Goal: Information Seeking & Learning: Find specific fact

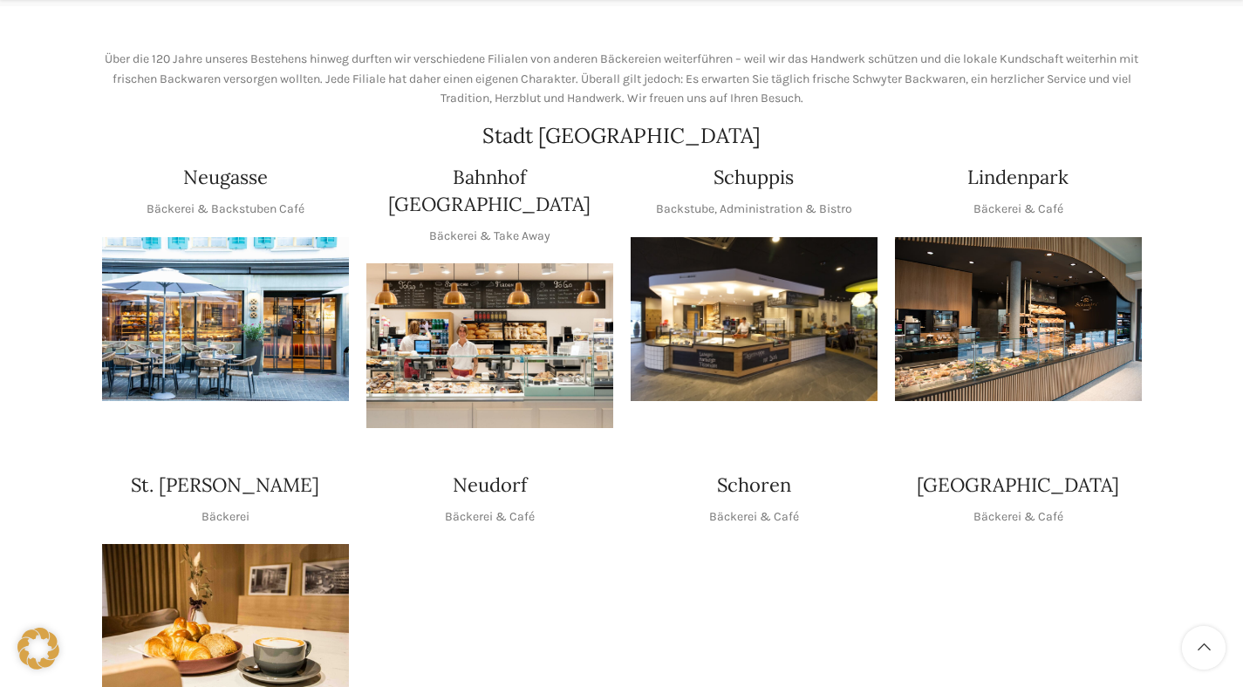
scroll to position [431, 0]
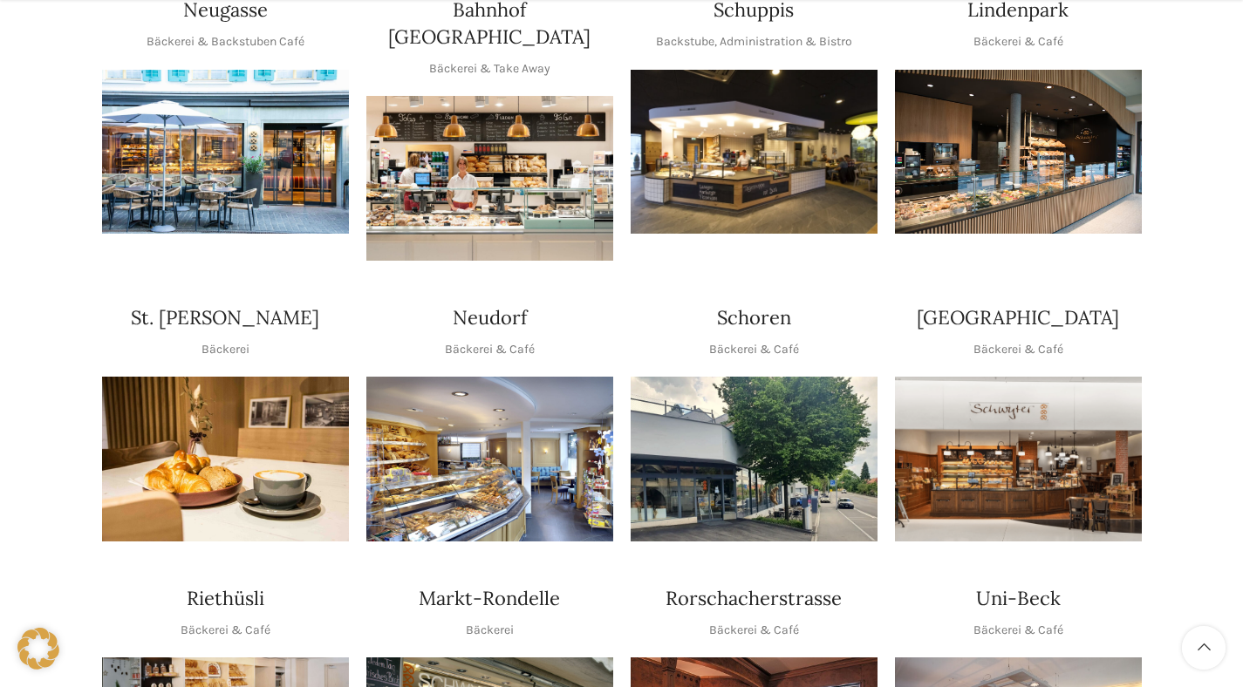
click at [490, 492] on img "1 / 1" at bounding box center [489, 459] width 247 height 165
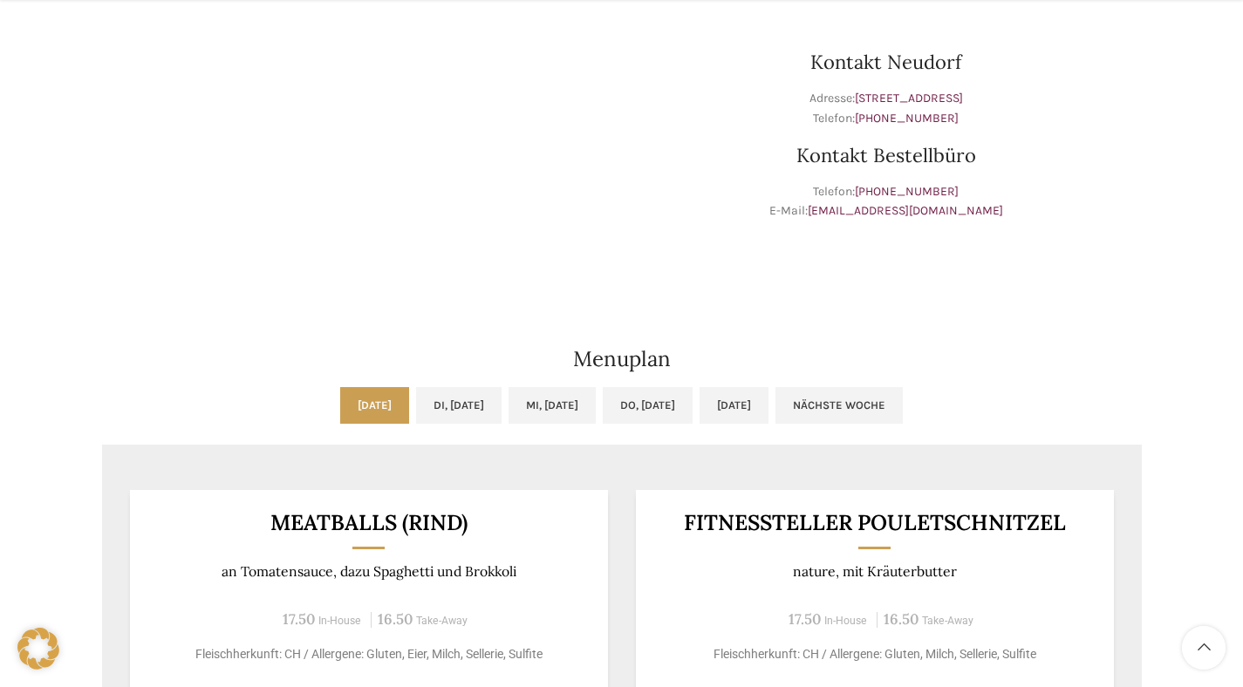
scroll to position [908, 0]
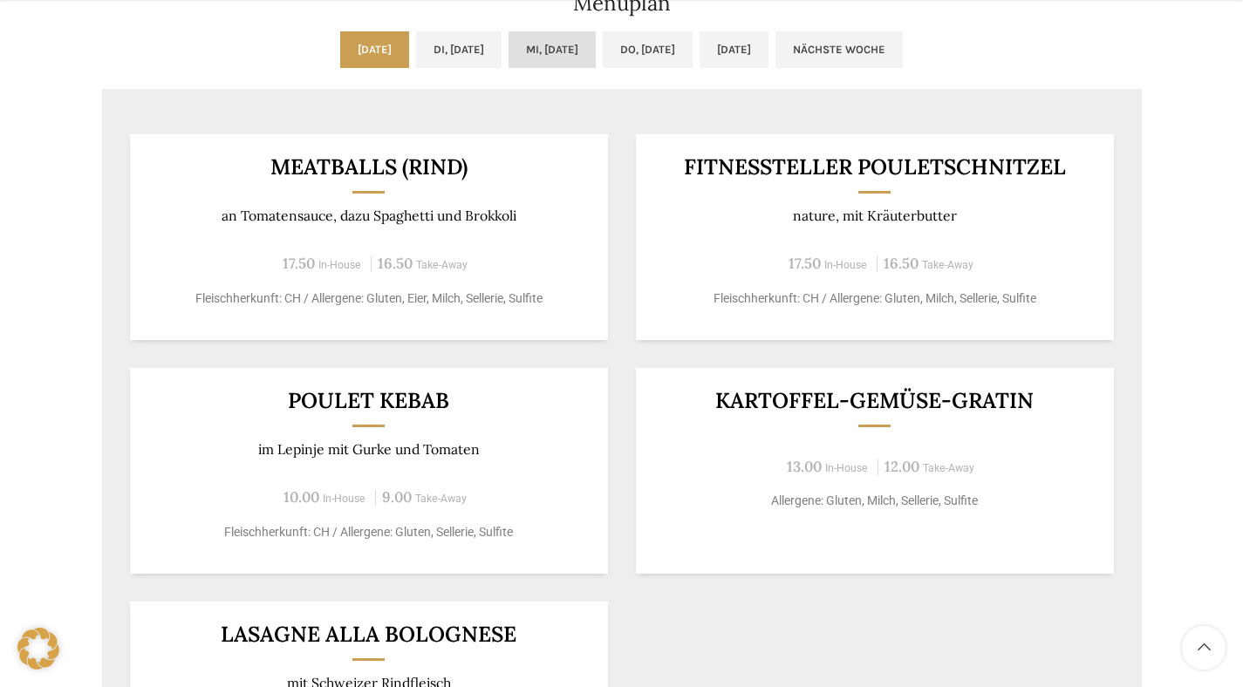
click at [528, 42] on link "Mi, [DATE]" at bounding box center [551, 49] width 87 height 37
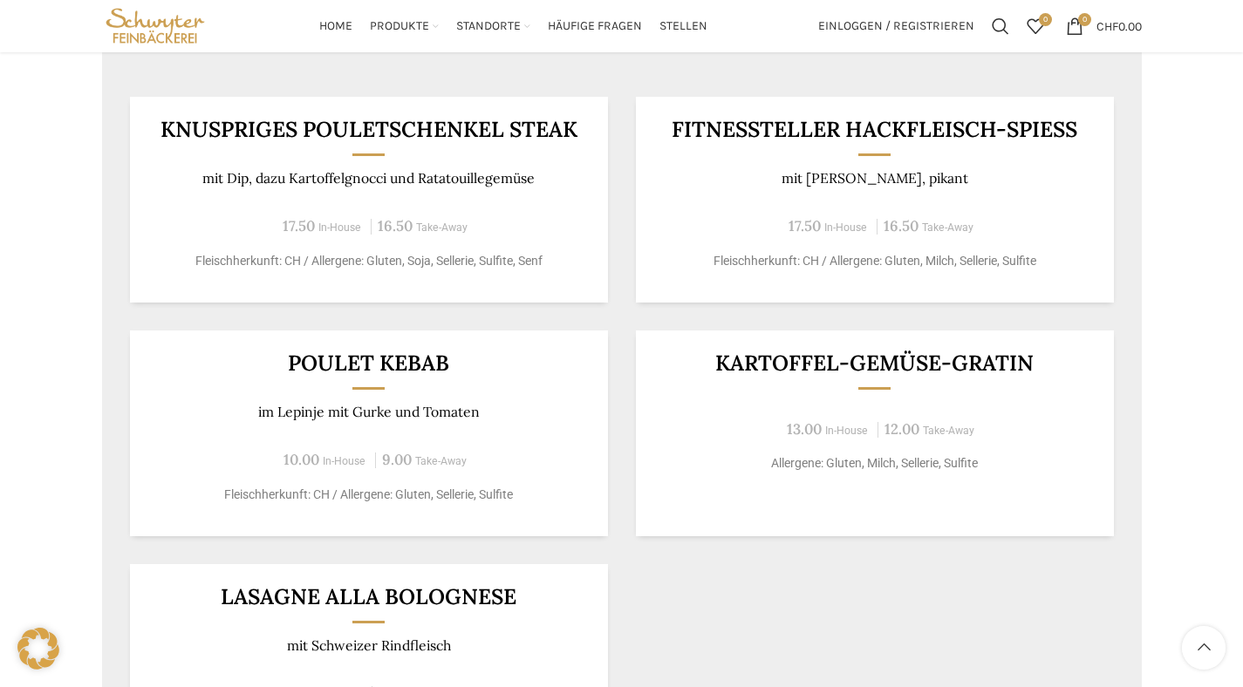
scroll to position [817, 0]
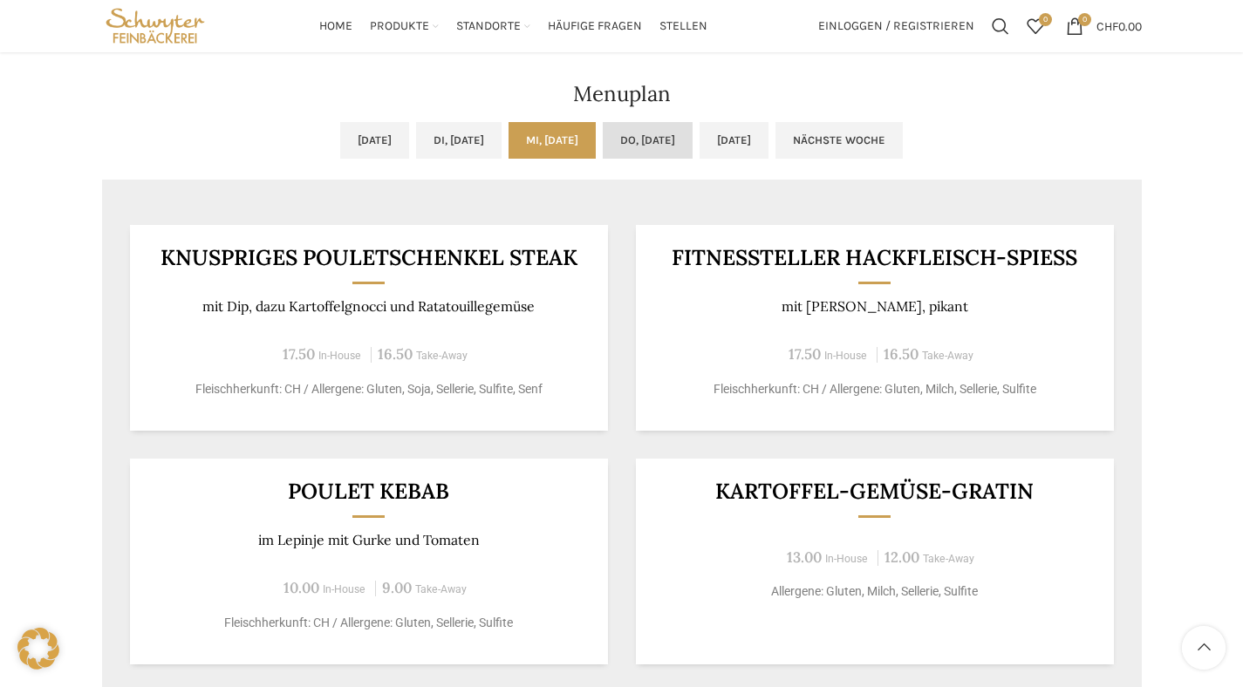
click at [669, 138] on link "Do, 14.08.2025" at bounding box center [648, 140] width 90 height 37
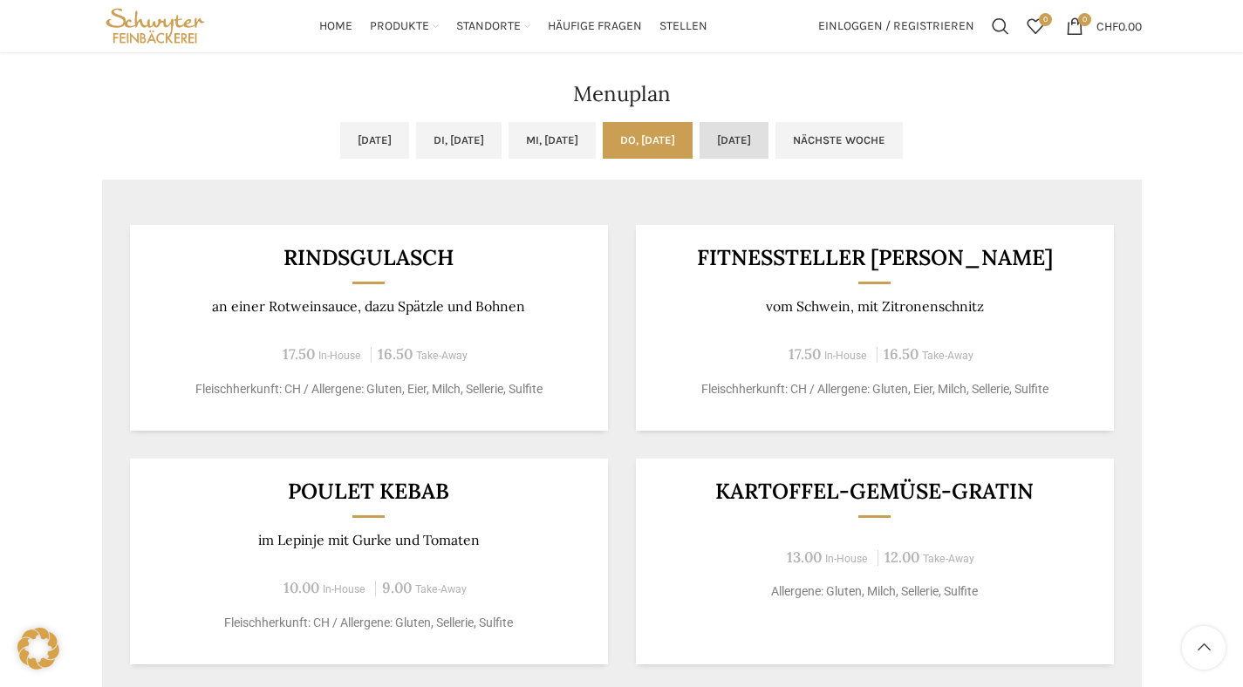
click at [757, 142] on link "Fr, 15.08.2025" at bounding box center [733, 140] width 69 height 37
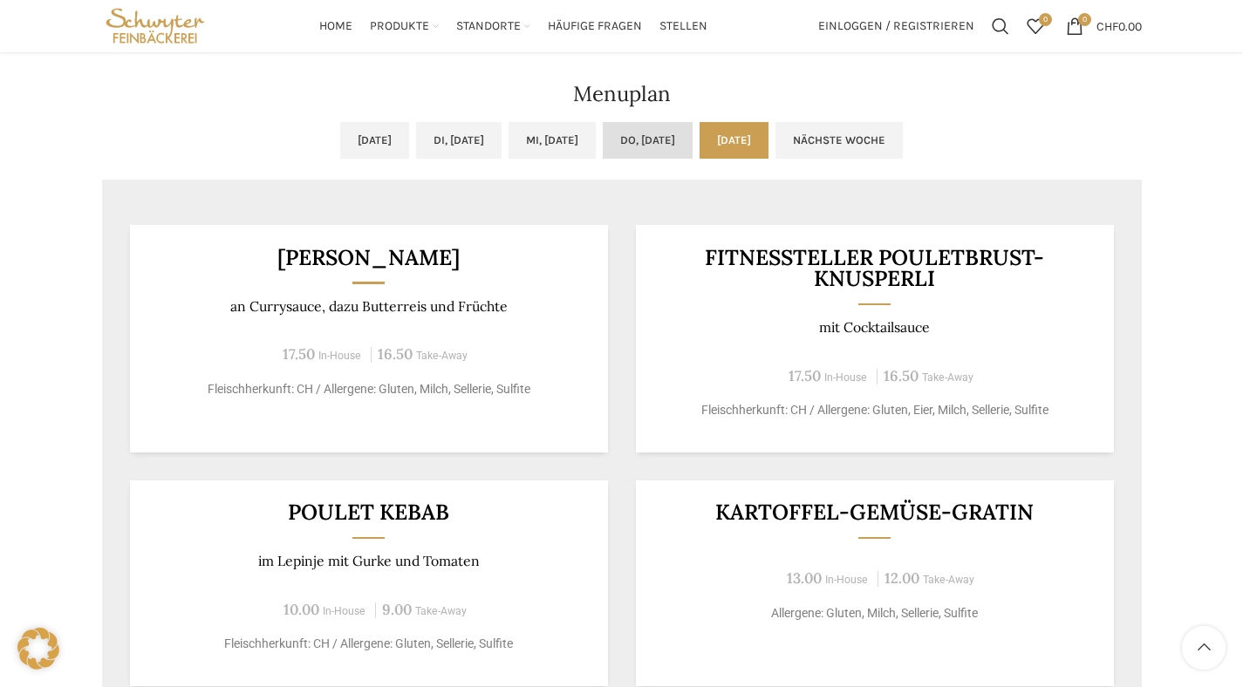
click at [664, 142] on link "Do, 14.08.2025" at bounding box center [648, 140] width 90 height 37
